Goal: Task Accomplishment & Management: Use online tool/utility

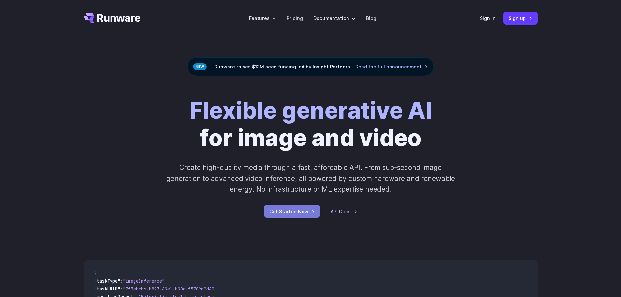
click at [298, 213] on link "Get Started Now" at bounding box center [292, 211] width 56 height 13
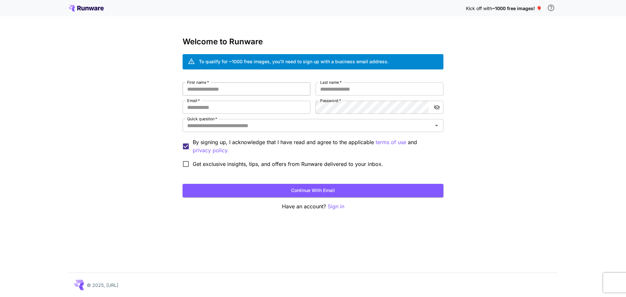
click at [222, 87] on input "First name   *" at bounding box center [247, 89] width 128 height 13
type input "*******"
click at [373, 87] on input "Last name   *" at bounding box center [380, 89] width 128 height 13
type input "********"
click at [274, 105] on input "Email   *" at bounding box center [247, 107] width 128 height 13
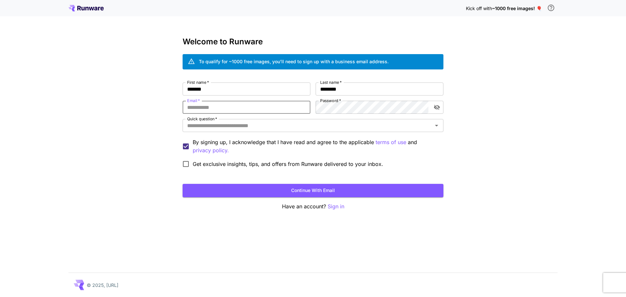
type input "**********"
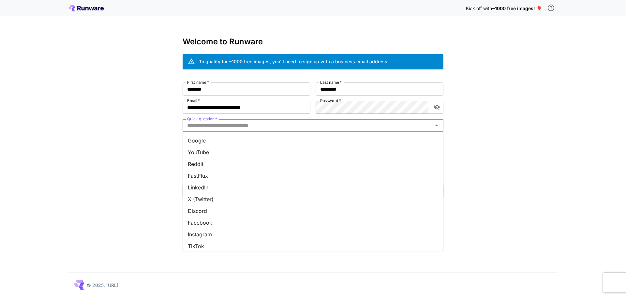
click at [290, 124] on input "Quick question   *" at bounding box center [308, 125] width 246 height 9
click at [211, 154] on li "YouTube" at bounding box center [313, 152] width 261 height 12
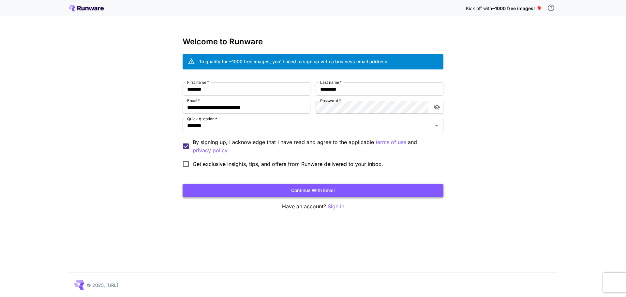
click at [250, 188] on button "Continue with email" at bounding box center [313, 190] width 261 height 13
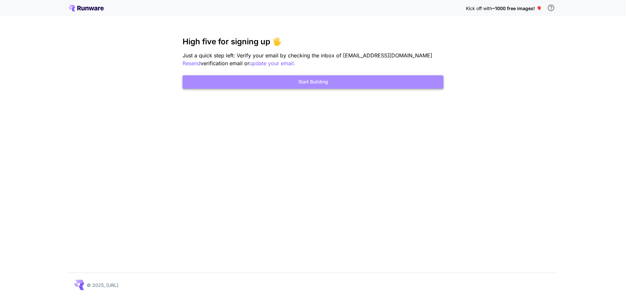
click at [322, 82] on button "Start Building" at bounding box center [313, 81] width 261 height 13
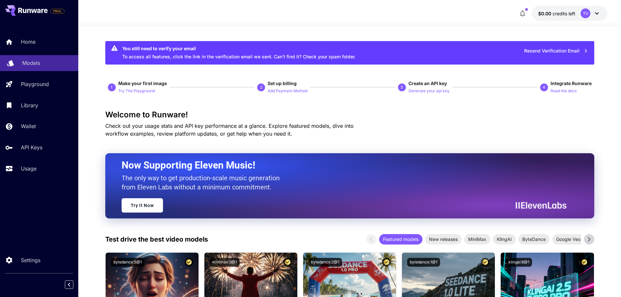
click at [41, 62] on div "Models" at bounding box center [47, 63] width 51 height 8
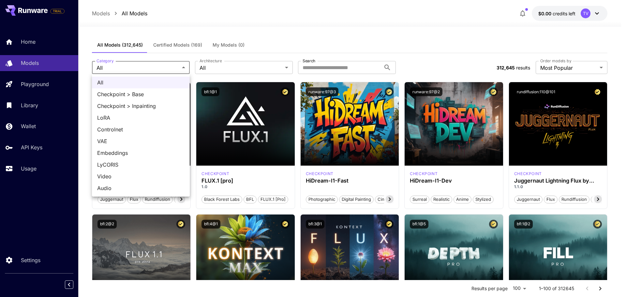
click at [174, 62] on div at bounding box center [313, 148] width 626 height 297
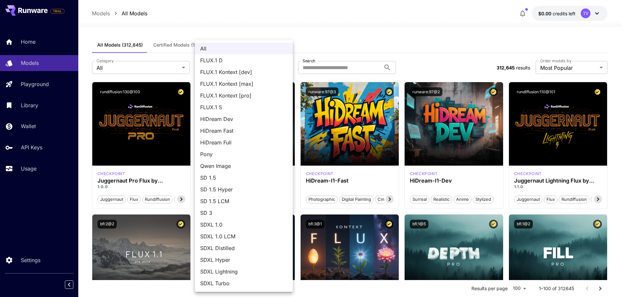
click at [383, 37] on div at bounding box center [313, 148] width 626 height 297
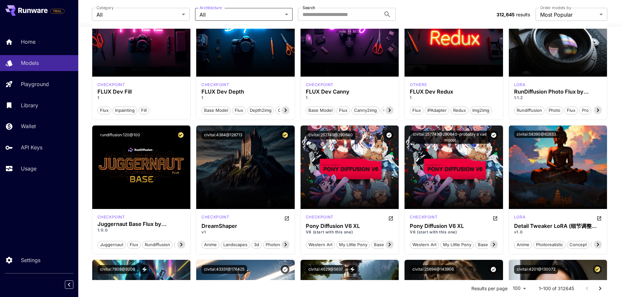
scroll to position [489, 0]
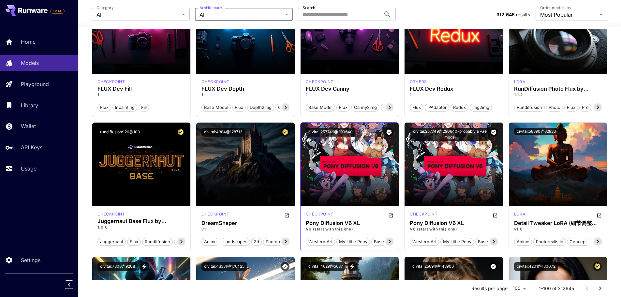
click at [390, 241] on icon at bounding box center [390, 242] width 2 height 4
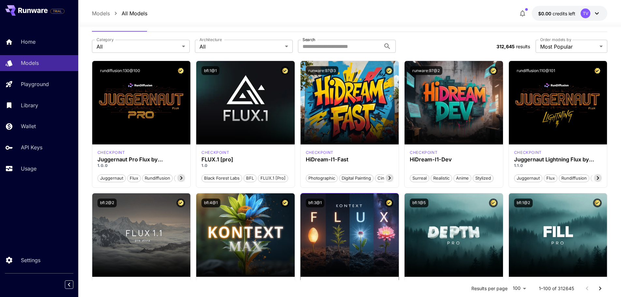
scroll to position [0, 0]
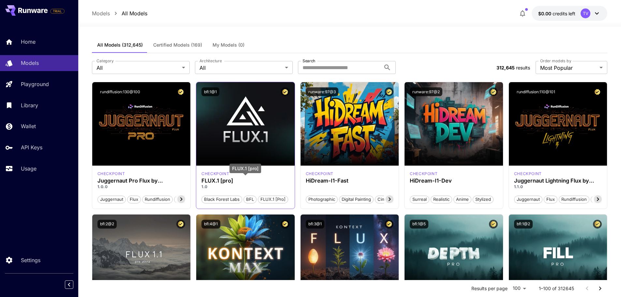
click at [262, 180] on h3 "FLUX.1 [pro]" at bounding box center [246, 181] width 88 height 6
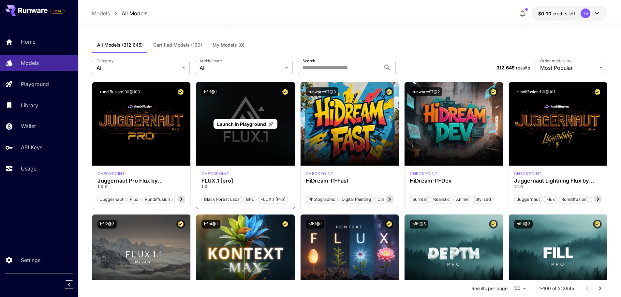
click at [255, 141] on div "Launch in Playground" at bounding box center [245, 123] width 98 height 83
click at [252, 124] on span "Launch in Playground" at bounding box center [241, 124] width 49 height 6
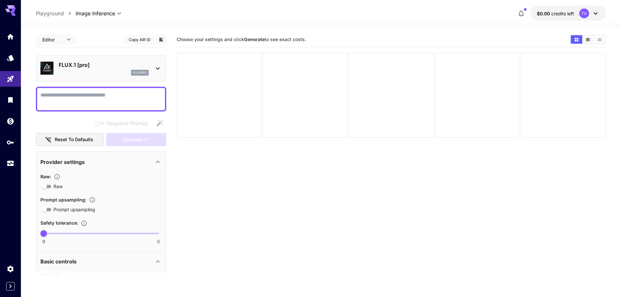
click at [74, 97] on textarea "Negative Prompt" at bounding box center [100, 99] width 121 height 16
type textarea "**********"
click at [133, 142] on span "Generate" at bounding box center [133, 140] width 20 height 8
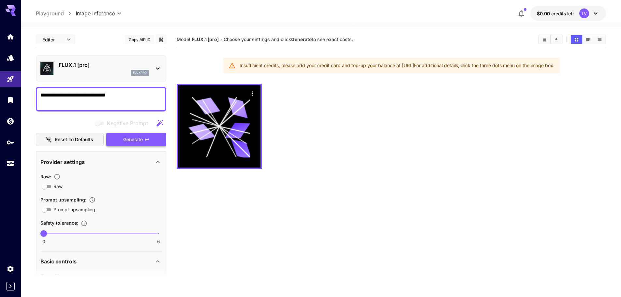
click at [137, 138] on span "Generate" at bounding box center [133, 140] width 20 height 8
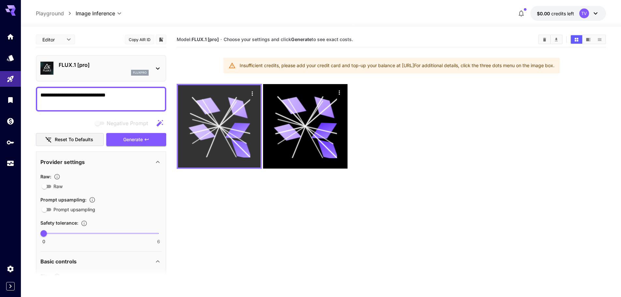
click at [222, 136] on icon at bounding box center [220, 127] width 62 height 62
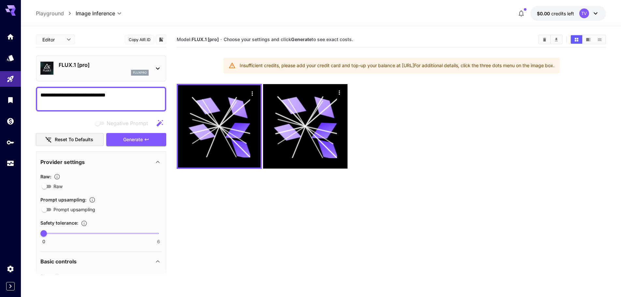
click at [598, 11] on icon at bounding box center [596, 13] width 8 height 8
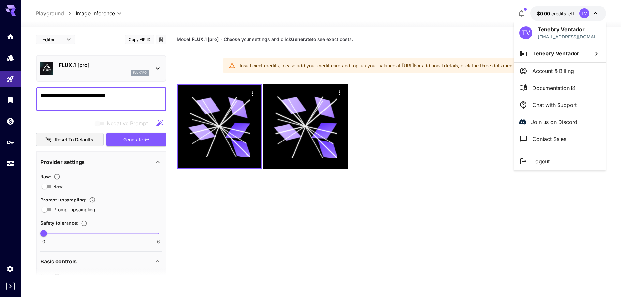
click at [5, 44] on div at bounding box center [313, 148] width 626 height 297
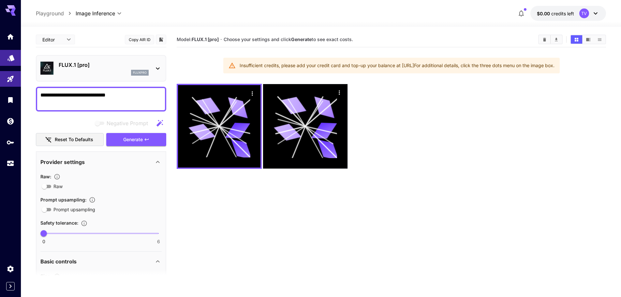
click at [8, 59] on icon "Models" at bounding box center [11, 56] width 8 height 8
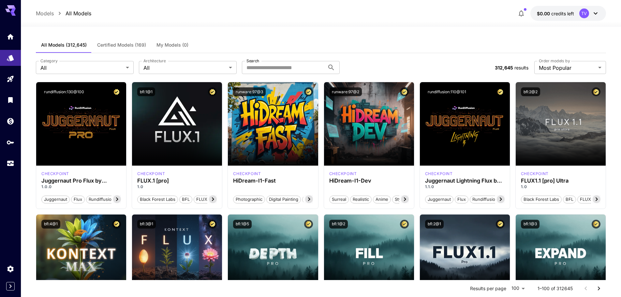
click at [127, 49] on button "Certified Models (169)" at bounding box center [121, 45] width 59 height 16
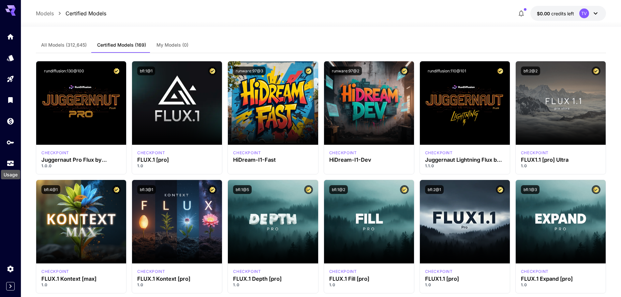
click at [11, 170] on div "Usage" at bounding box center [10, 172] width 21 height 15
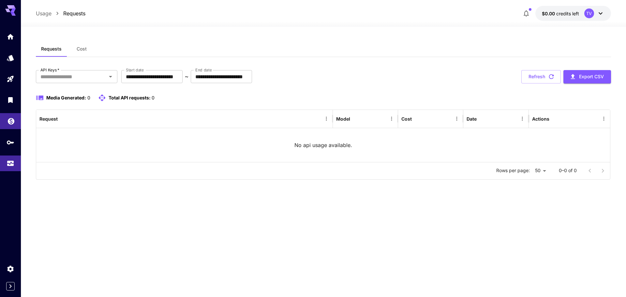
click at [14, 121] on icon "Wallet" at bounding box center [11, 120] width 8 height 8
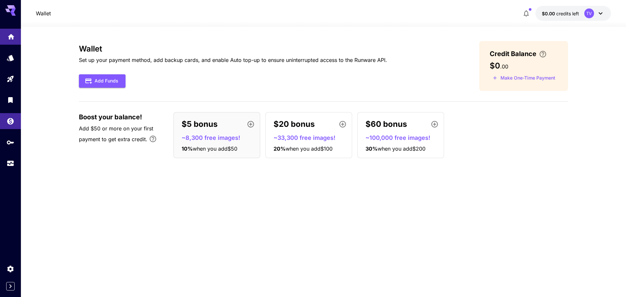
click at [12, 40] on link at bounding box center [10, 37] width 21 height 16
